Goal: Task Accomplishment & Management: Use online tool/utility

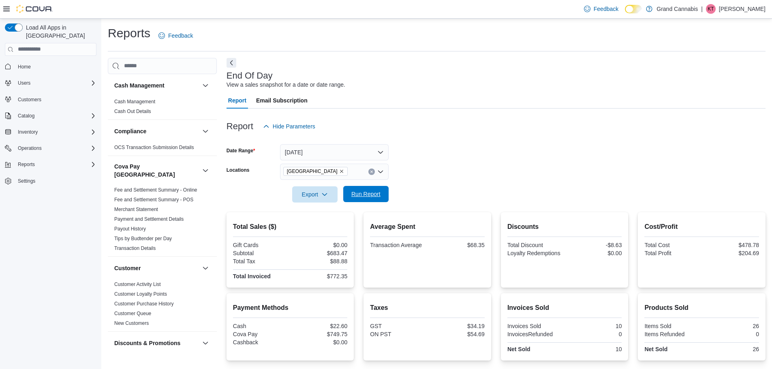
click at [362, 192] on span "Run Report" at bounding box center [365, 194] width 29 height 8
click at [339, 173] on icon "Remove Port Dover from selection in this group" at bounding box center [341, 171] width 5 height 5
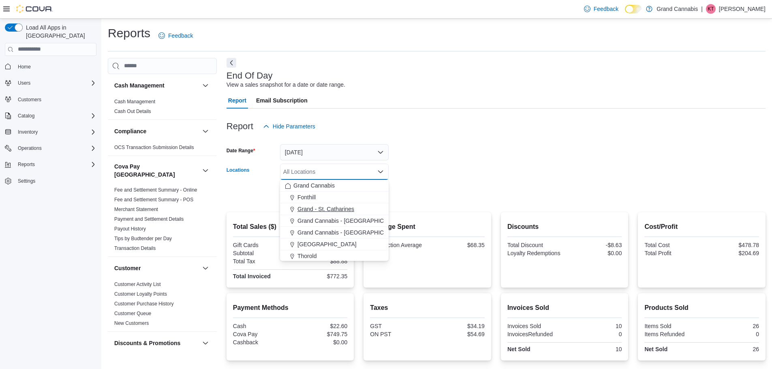
click at [317, 208] on span "Grand - St. Catharines" at bounding box center [326, 209] width 57 height 8
click at [485, 180] on div at bounding box center [496, 183] width 539 height 6
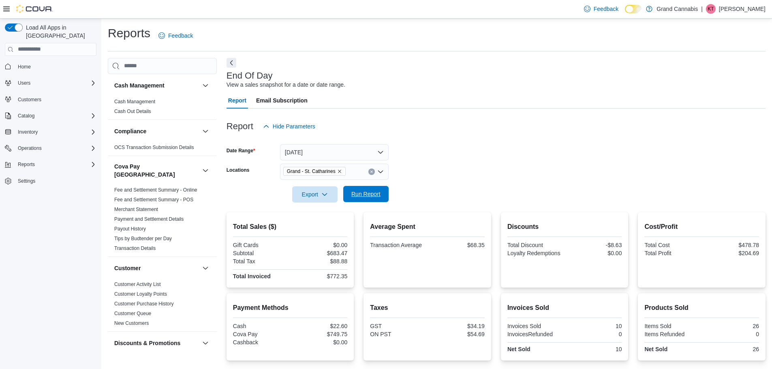
click at [377, 191] on span "Run Report" at bounding box center [365, 194] width 29 height 8
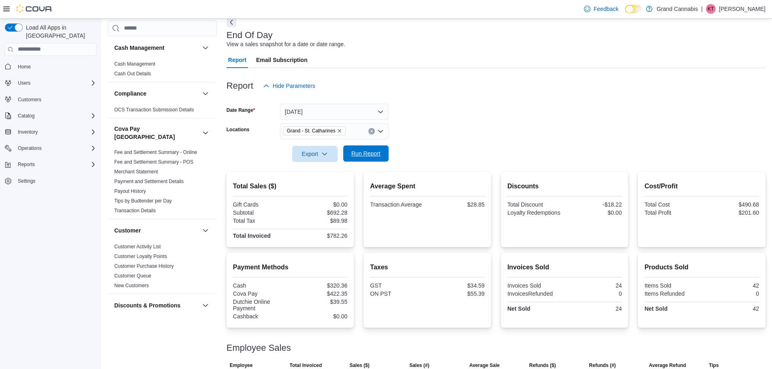
scroll to position [67, 0]
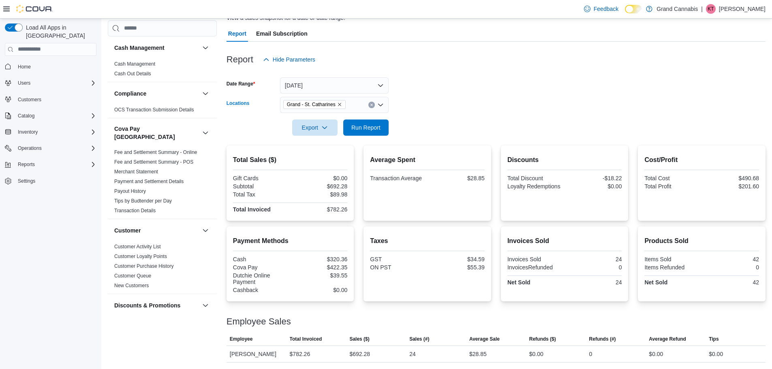
click at [340, 105] on icon "Remove Grand - St. Catharines from selection in this group" at bounding box center [339, 104] width 3 height 3
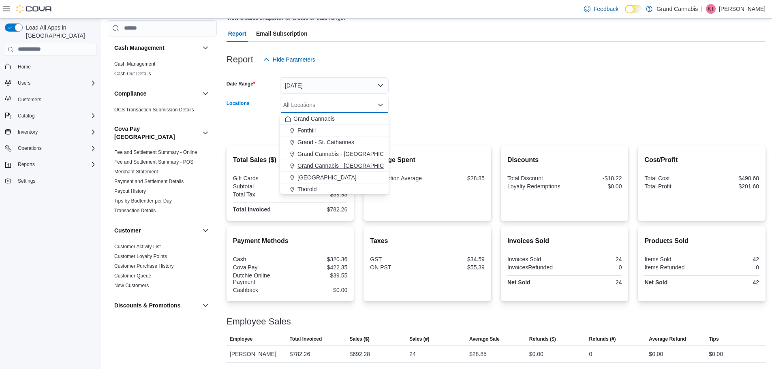
click at [337, 169] on span "Grand Cannabis - [GEOGRAPHIC_DATA]" at bounding box center [350, 166] width 105 height 8
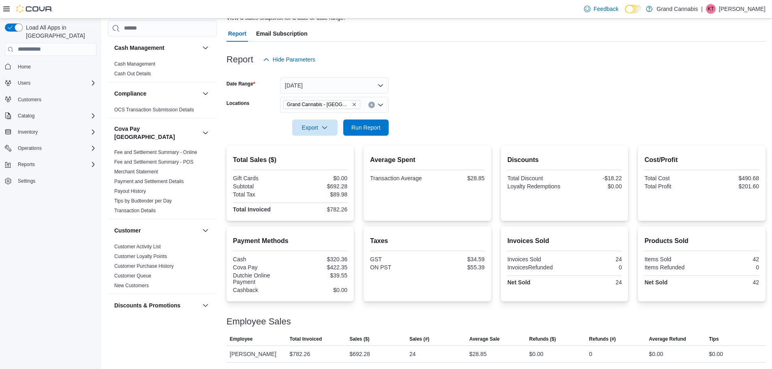
click at [439, 119] on div at bounding box center [496, 116] width 539 height 6
click at [364, 124] on span "Run Report" at bounding box center [365, 127] width 29 height 8
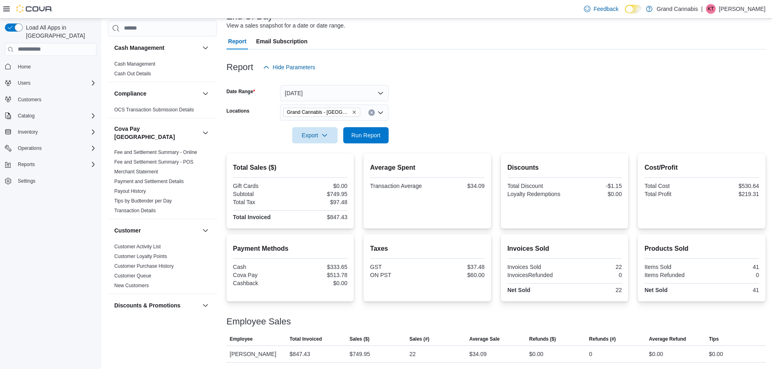
scroll to position [59, 0]
click at [354, 111] on icon "Remove Grand Cannabis - Georgetown from selection in this group" at bounding box center [354, 112] width 5 height 5
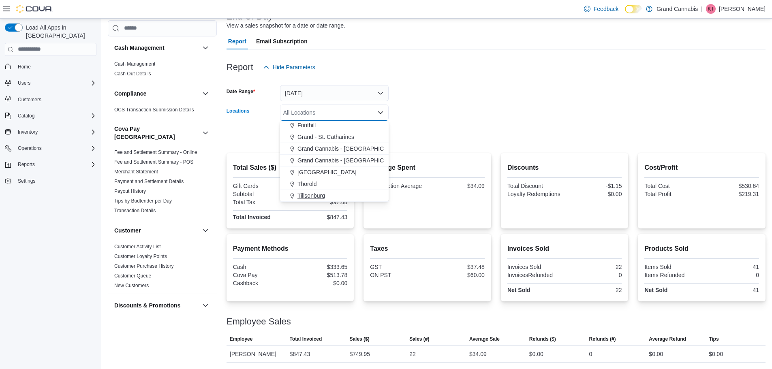
click at [316, 195] on span "Tillsonburg" at bounding box center [312, 196] width 28 height 8
click at [424, 110] on form "Date Range [DATE] Locations [GEOGRAPHIC_DATA] Combo box. Selected. [GEOGRAPHIC_…" at bounding box center [496, 109] width 539 height 68
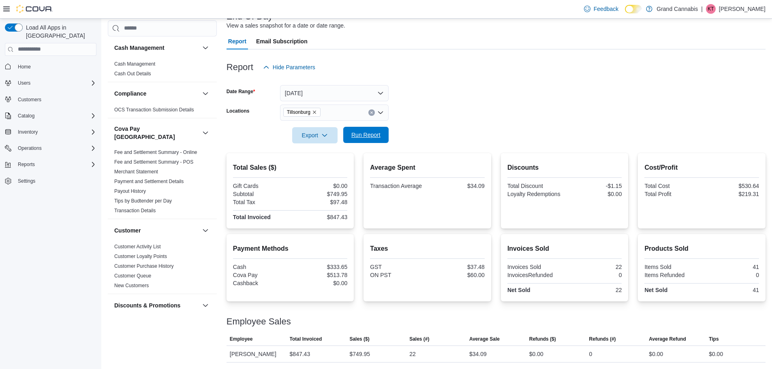
click at [371, 132] on span "Run Report" at bounding box center [365, 135] width 29 height 8
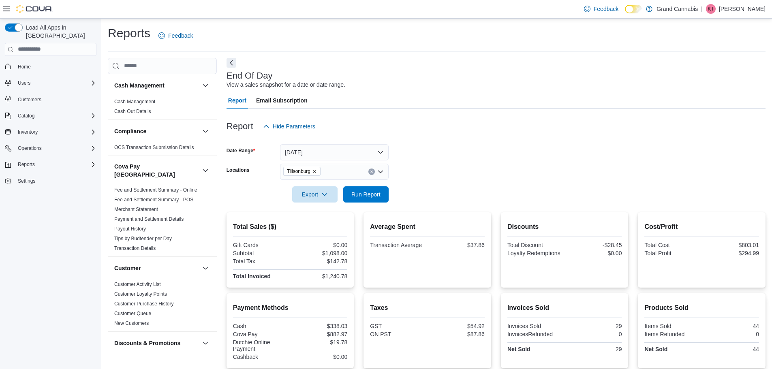
click at [315, 173] on icon "Remove Tillsonburg from selection in this group" at bounding box center [314, 171] width 5 height 5
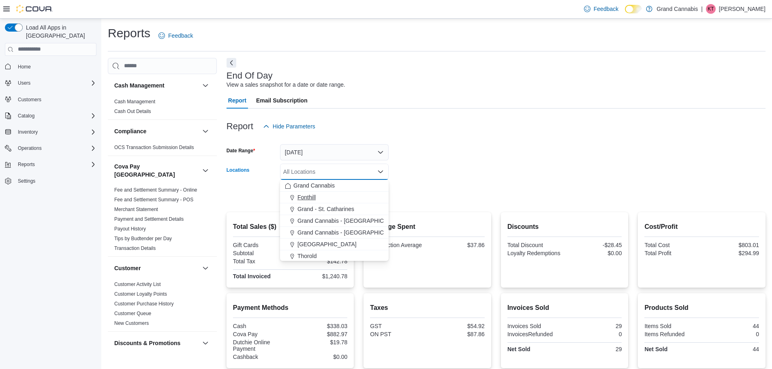
click at [315, 198] on span "Fonthill" at bounding box center [307, 197] width 18 height 8
click at [454, 157] on form "Date Range [DATE] Locations [GEOGRAPHIC_DATA] Combo box. Selected. [GEOGRAPHIC_…" at bounding box center [496, 169] width 539 height 68
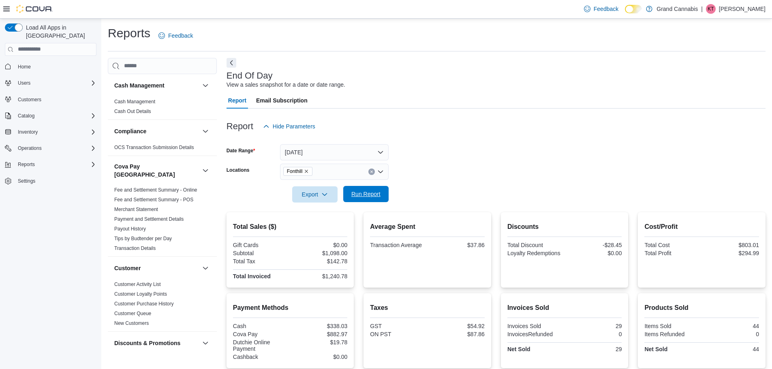
click at [369, 192] on span "Run Report" at bounding box center [365, 194] width 29 height 8
click at [307, 171] on icon "Remove Fonthill from selection in this group" at bounding box center [306, 171] width 3 height 3
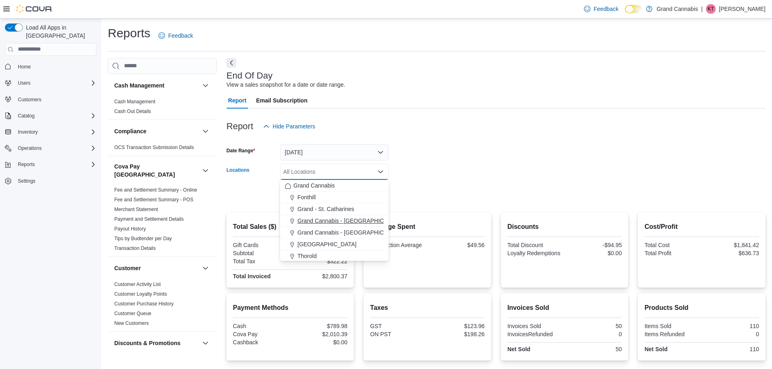
click at [322, 221] on span "Grand Cannabis - [GEOGRAPHIC_DATA]" at bounding box center [350, 221] width 105 height 8
click at [520, 133] on div "Report Hide Parameters" at bounding box center [496, 126] width 539 height 16
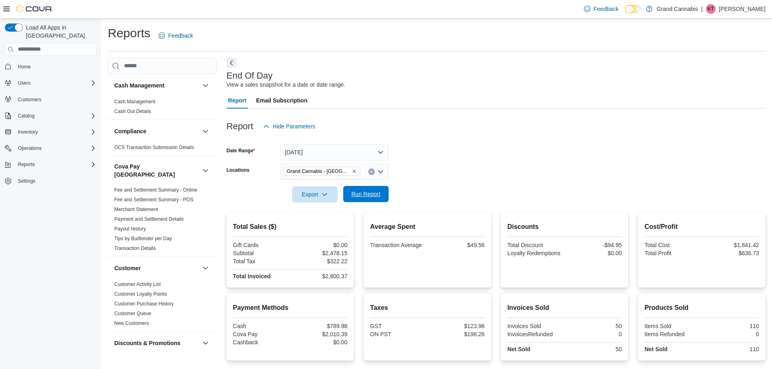
click at [359, 195] on span "Run Report" at bounding box center [365, 194] width 29 height 8
